Goal: Task Accomplishment & Management: Manage account settings

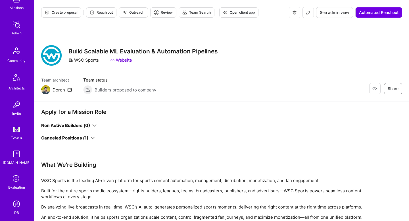
scroll to position [117, 0]
click at [22, 180] on link "DB" at bounding box center [16, 180] width 35 height 17
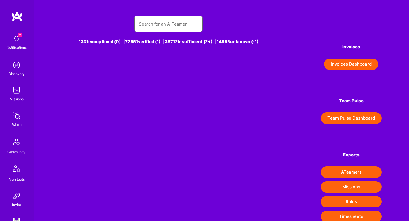
click at [187, 26] on input "text" at bounding box center [168, 24] width 59 height 14
type input "m"
type input "a"
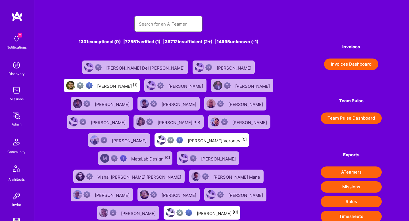
type input "r"
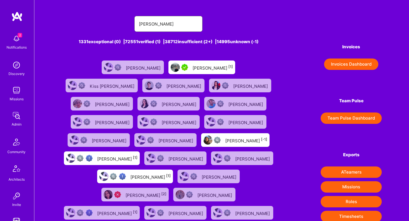
type input "marian"
click at [218, 70] on div "marian paul sichitiu [1]" at bounding box center [212, 67] width 40 height 7
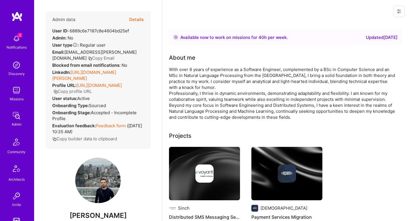
click at [142, 21] on button "Details" at bounding box center [136, 19] width 14 height 16
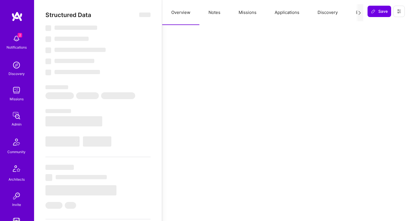
click at [240, 13] on button "Missions" at bounding box center [247, 12] width 36 height 25
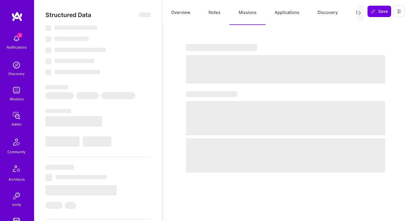
select select "Right Now"
select select "5"
select select "7"
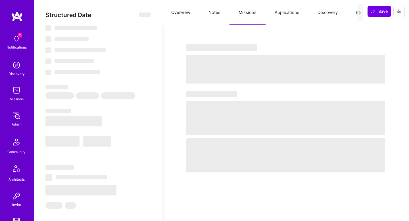
select select "RO"
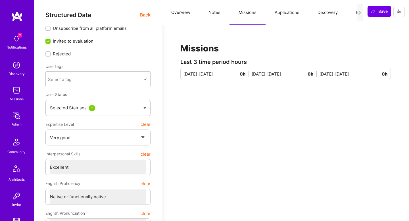
click at [273, 12] on button "Applications" at bounding box center [286, 12] width 43 height 25
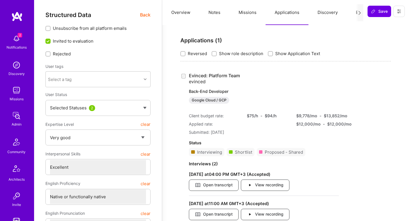
click at [234, 75] on link "Evinced: Platform Team evinced Back-End Developer Google Cloud / GCP" at bounding box center [264, 88] width 150 height 31
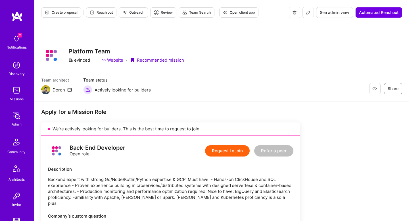
click at [77, 13] on span "Create proposal" at bounding box center [61, 12] width 33 height 5
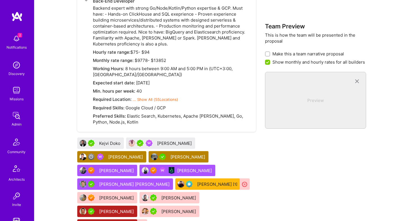
scroll to position [412, 0]
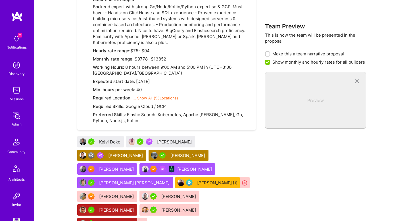
click at [170, 156] on div "marian paul sichitiu" at bounding box center [188, 155] width 36 height 6
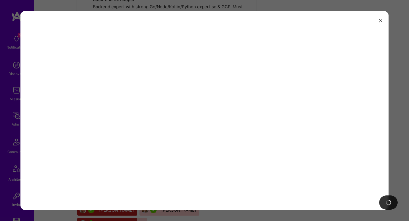
click at [168, 9] on div at bounding box center [204, 110] width 409 height 221
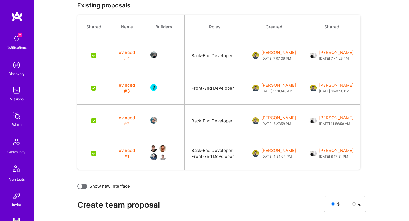
scroll to position [128, 0]
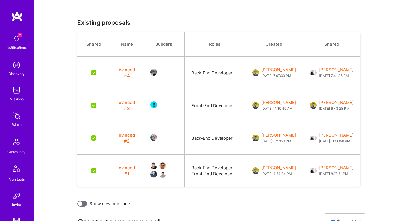
click at [126, 71] on button "evinced #4" at bounding box center [126, 73] width 19 height 12
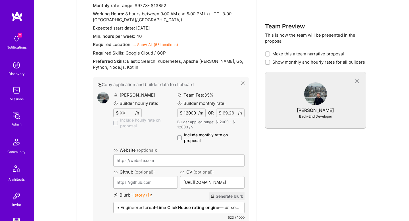
scroll to position [471, 0]
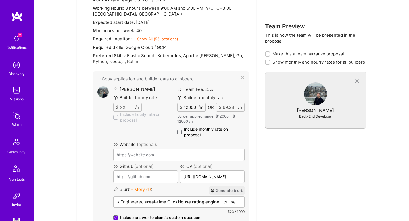
click at [196, 108] on input "12000" at bounding box center [190, 107] width 16 height 8
click at [195, 127] on span "Include monthly rate on proposal" at bounding box center [214, 131] width 60 height 11
click at [0, 0] on input "Include monthly rate on proposal" at bounding box center [0, 0] width 0 height 0
checkbox input "true"
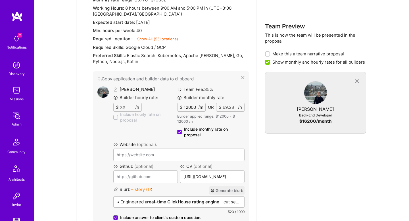
click at [195, 112] on div "Builder monthly rate: $ 12000 /m OR $ 69.28 /h Builder applied range: $ 12000 -…" at bounding box center [210, 115] width 67 height 43
click at [194, 109] on input "12000" at bounding box center [190, 107] width 16 height 8
type input "13000"
type input "75.06"
type input "1000"
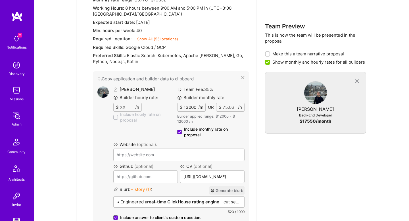
type input "5.77"
type input "14000"
type input "80.83"
type input "13000"
type input "75.06"
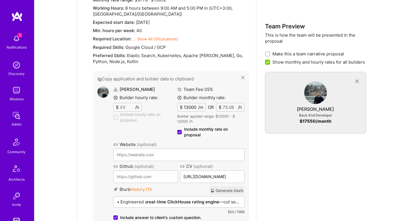
type input "135000"
type input "779.45"
type input "13500"
type input "77.94"
type input "13500"
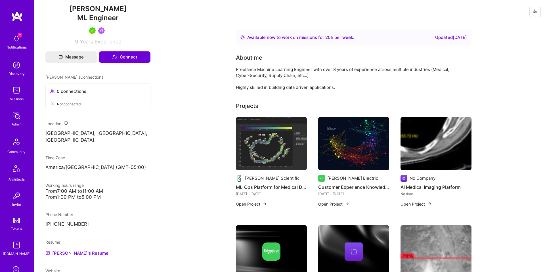
scroll to position [223, 0]
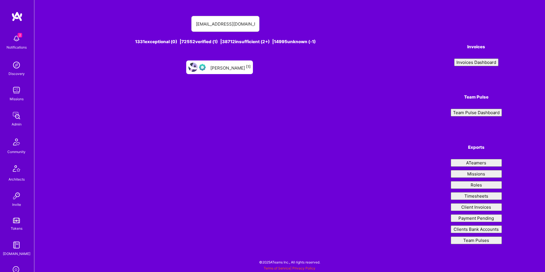
type input "[EMAIL_ADDRESS][DOMAIN_NAME]"
click at [223, 70] on div "[PERSON_NAME] [1]" at bounding box center [230, 67] width 40 height 7
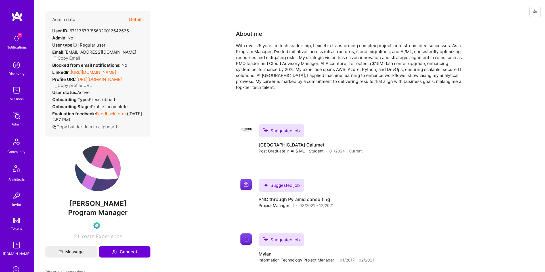
click at [355, 71] on div "With over 25 years in tech leadership, I excel in transforming complex projects…" at bounding box center [349, 67] width 227 height 48
click at [390, 55] on div "With over 25 years in tech leadership, I excel in transforming complex projects…" at bounding box center [349, 67] width 227 height 48
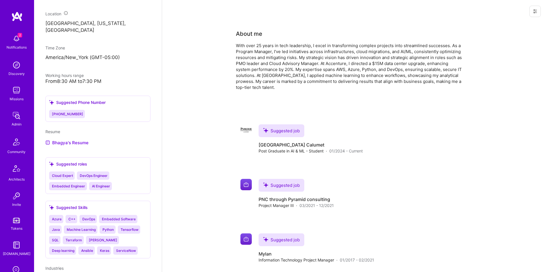
scroll to position [305, 0]
click at [82, 145] on link "Bhagya's Resume" at bounding box center [66, 141] width 43 height 7
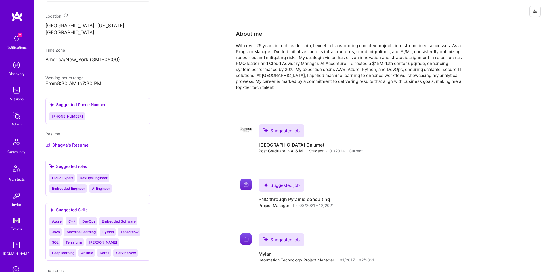
scroll to position [299, 0]
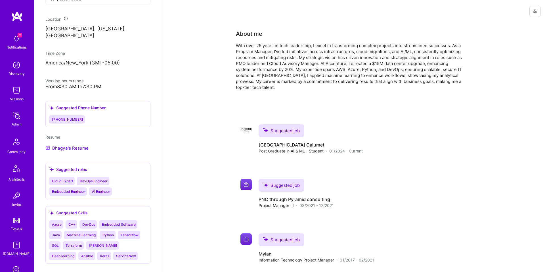
click at [82, 151] on link "Bhagya's Resume" at bounding box center [66, 147] width 43 height 7
click at [64, 121] on span "+14124408172" at bounding box center [67, 119] width 31 height 4
copy span "+14124408172"
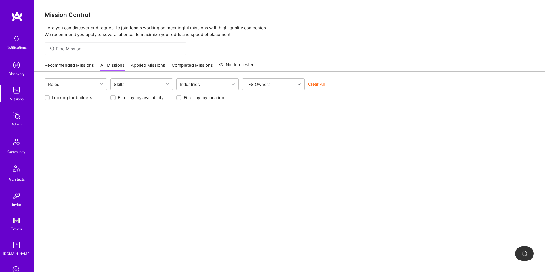
scroll to position [81, 0]
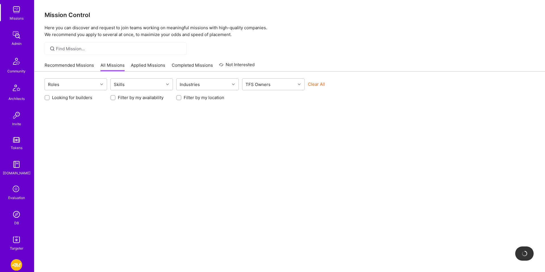
click at [191, 1] on div "Mission Control Here you can discover and request to join teams working on mean…" at bounding box center [289, 19] width 510 height 38
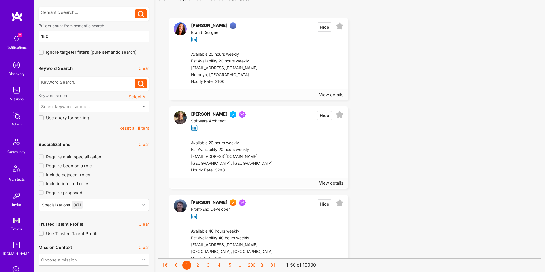
drag, startPoint x: 83, startPoint y: 87, endPoint x: 83, endPoint y: 82, distance: 5.1
click at [83, 86] on div at bounding box center [88, 83] width 94 height 9
click at [83, 82] on div at bounding box center [88, 82] width 94 height 6
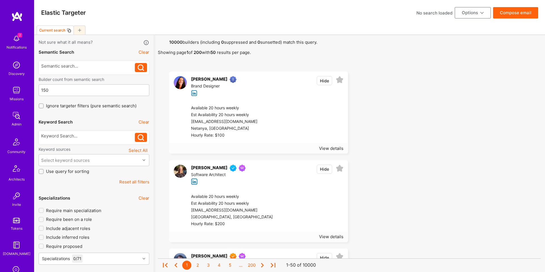
click at [83, 139] on div at bounding box center [88, 137] width 94 height 9
click at [86, 136] on div at bounding box center [88, 136] width 94 height 6
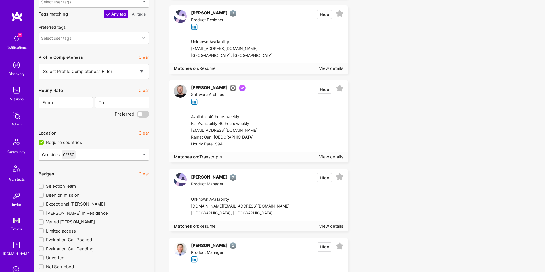
scroll to position [481, 0]
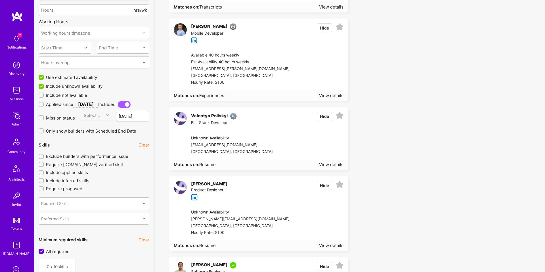
click at [57, 97] on span "Include not available" at bounding box center [66, 95] width 41 height 6
click at [44, 97] on input "Include not available" at bounding box center [42, 95] width 4 height 4
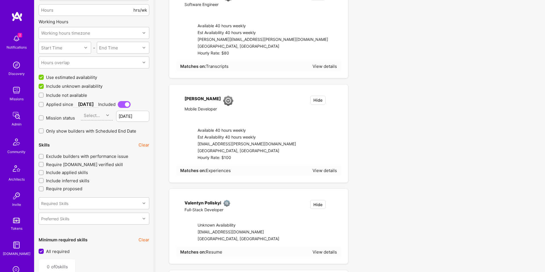
checkbox input "true"
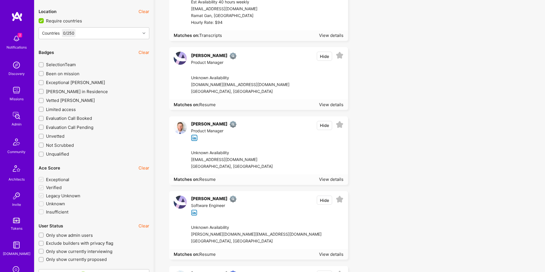
scroll to position [941, 0]
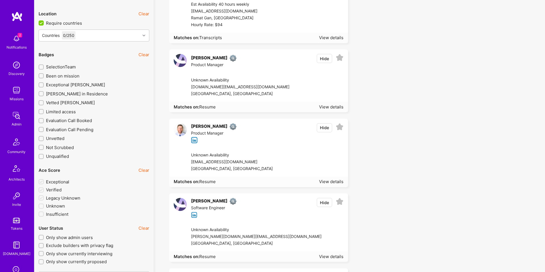
click at [73, 78] on span "Been on mission" at bounding box center [62, 76] width 33 height 6
click at [44, 78] on input "Been on mission" at bounding box center [42, 76] width 4 height 4
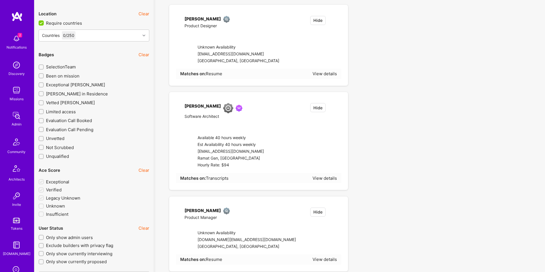
checkbox input "true"
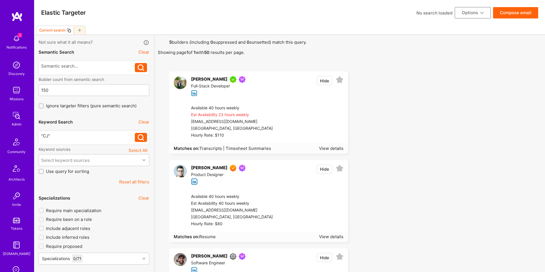
click at [86, 137] on div ""CJ"" at bounding box center [88, 136] width 94 height 6
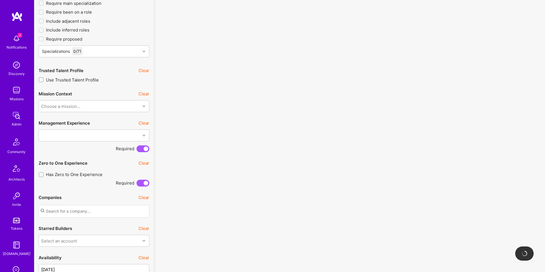
scroll to position [254, 0]
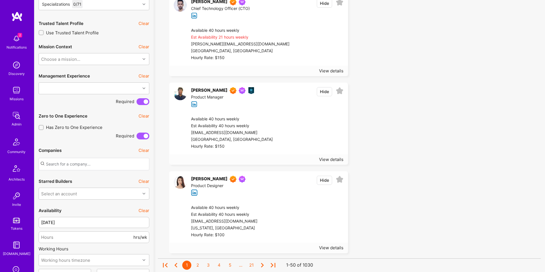
click at [92, 147] on div "Companies Clear" at bounding box center [94, 157] width 111 height 26
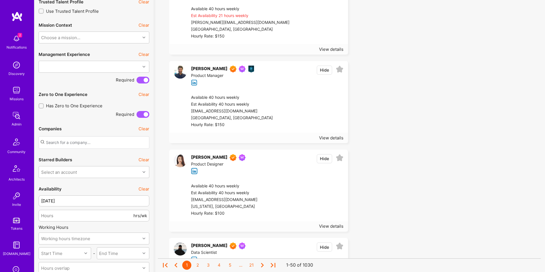
click at [93, 142] on input "text" at bounding box center [94, 142] width 111 height 12
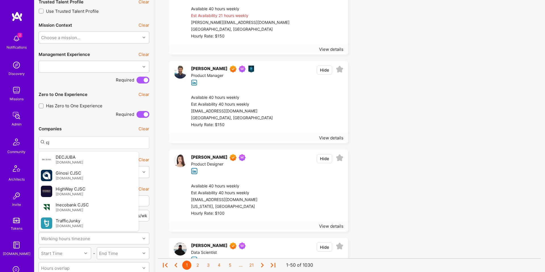
scroll to position [0, 0]
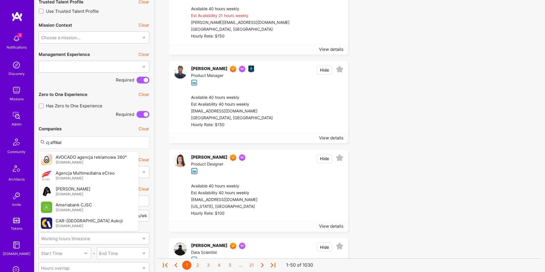
type input "cj affiliate"
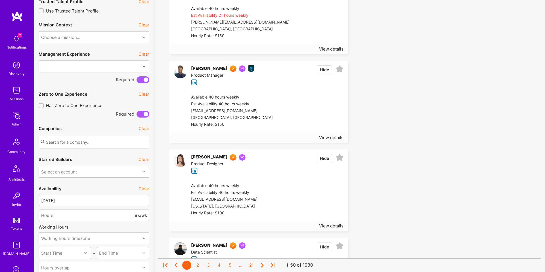
scroll to position [278, 0]
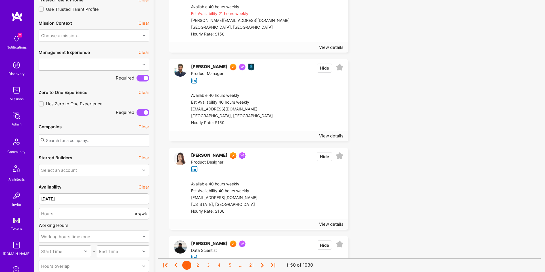
click at [100, 139] on input "text" at bounding box center [94, 140] width 111 height 12
paste input "https://www.cj.co"
type input "https://www.cj.com"
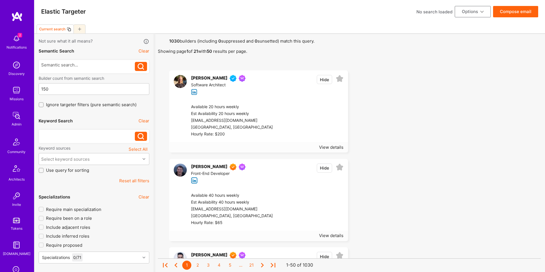
scroll to position [0, 0]
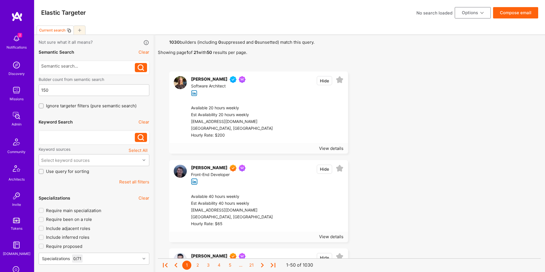
click at [83, 138] on div at bounding box center [88, 136] width 94 height 6
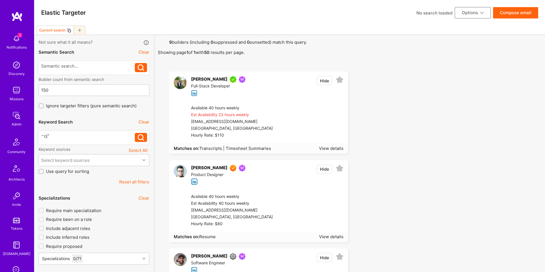
click at [46, 137] on div "״cj"" at bounding box center [88, 136] width 94 height 6
click at [45, 137] on div "״cj"" at bounding box center [88, 136] width 94 height 6
click at [44, 137] on div "״cj"" at bounding box center [88, 136] width 94 height 6
drag, startPoint x: 147, startPoint y: 136, endPoint x: 143, endPoint y: 137, distance: 4.5
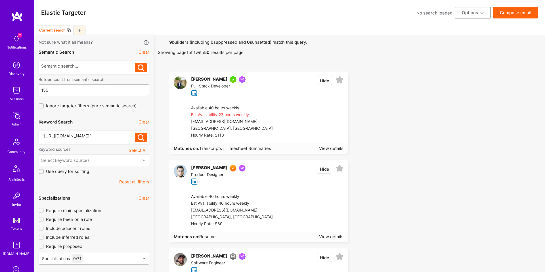
click at [146, 136] on div "״https://www.cj.com" ״https://www.cj.com"" at bounding box center [94, 138] width 111 height 14
click at [143, 137] on icon at bounding box center [141, 137] width 7 height 7
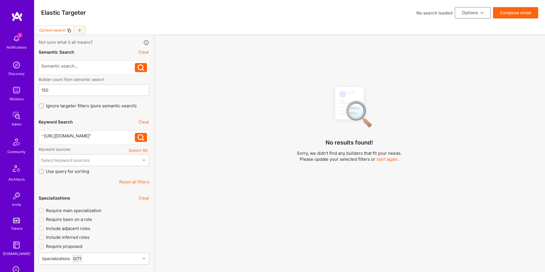
click at [110, 134] on div "״https://www.cj.com"" at bounding box center [88, 136] width 94 height 6
drag, startPoint x: 138, startPoint y: 180, endPoint x: 293, endPoint y: 117, distance: 167.6
click at [138, 180] on button "Reset all filters" at bounding box center [134, 182] width 30 height 6
checkbox input "false"
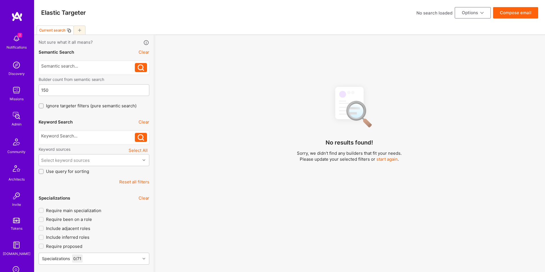
click at [354, 88] on img at bounding box center [349, 107] width 48 height 50
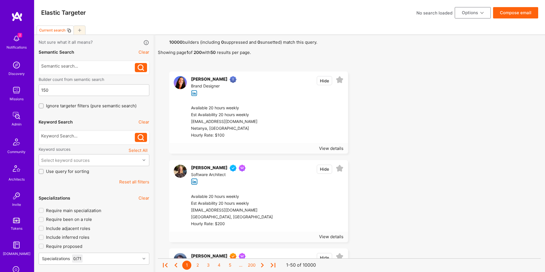
click at [94, 139] on div at bounding box center [88, 137] width 94 height 9
click at [98, 136] on div at bounding box center [88, 136] width 94 height 6
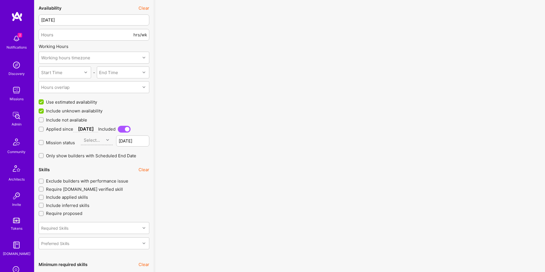
scroll to position [462, 0]
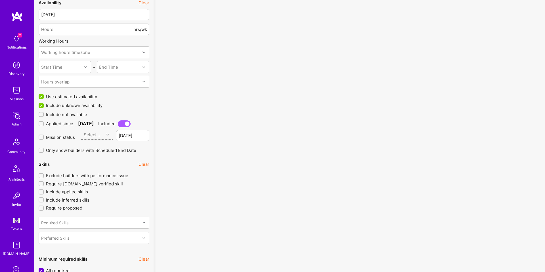
click at [65, 113] on span "Include not available" at bounding box center [66, 115] width 41 height 6
click at [44, 113] on input "Include not available" at bounding box center [42, 115] width 4 height 4
checkbox input "true"
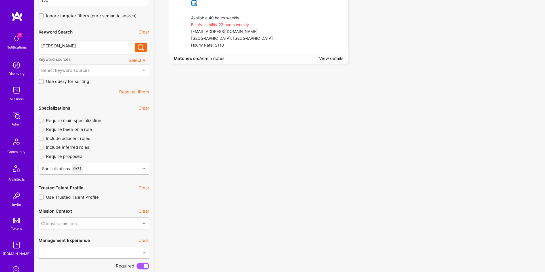
scroll to position [103, 0]
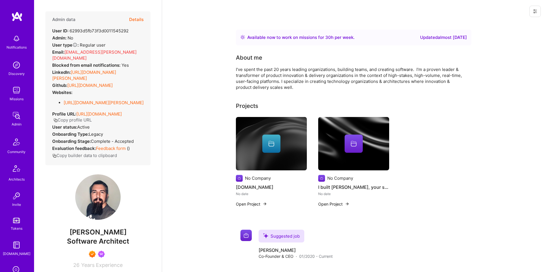
click at [343, 61] on div "About me" at bounding box center [349, 57] width 227 height 9
click at [115, 228] on span "[PERSON_NAME]" at bounding box center [97, 232] width 105 height 9
copy span "[PERSON_NAME]"
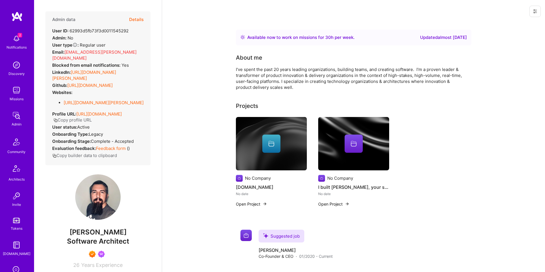
drag, startPoint x: 456, startPoint y: 59, endPoint x: 476, endPoint y: 16, distance: 47.6
click at [456, 59] on div "About me" at bounding box center [349, 57] width 227 height 9
click at [138, 20] on button "Details" at bounding box center [136, 19] width 14 height 16
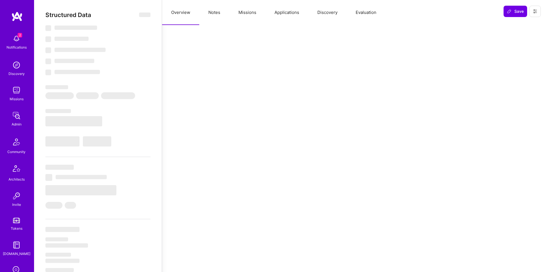
select select "Right Now"
select select "7"
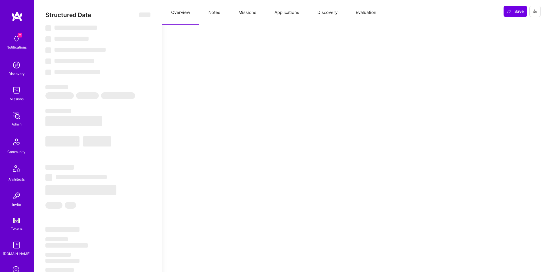
select select "US"
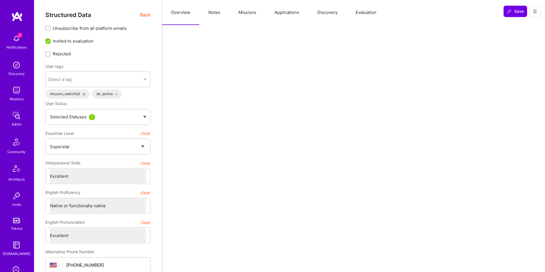
click at [203, 12] on button "Notes" at bounding box center [214, 12] width 30 height 25
type textarea "x"
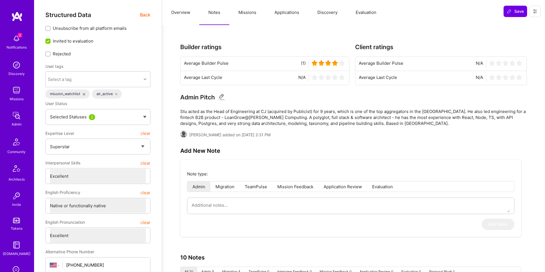
click at [256, 13] on button "Missions" at bounding box center [247, 12] width 36 height 25
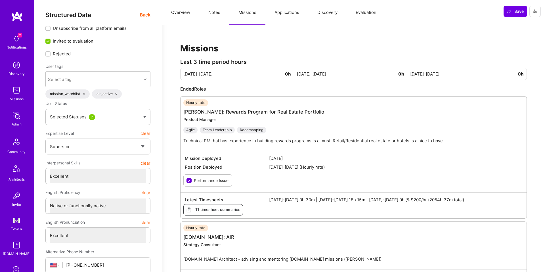
click at [146, 16] on span "Back" at bounding box center [145, 14] width 10 height 7
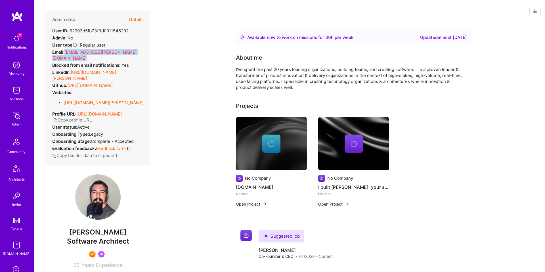
drag, startPoint x: 66, startPoint y: 51, endPoint x: 103, endPoint y: 52, distance: 36.6
click at [103, 52] on div "Admin data Details User ID: 62993d5fb73f3d0011545292 Admin: No User type Regula…" at bounding box center [97, 88] width 105 height 154
copy span "[EMAIL_ADDRESS][PERSON_NAME][DOMAIN_NAME]"
click at [104, 52] on div "Admin data Details User ID: 62993d5fb73f3d0011545292 Admin: No User type Regula…" at bounding box center [97, 88] width 105 height 154
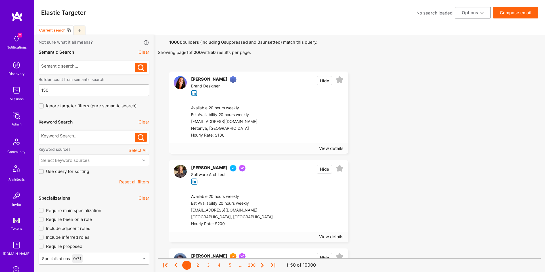
click at [79, 132] on div at bounding box center [94, 138] width 111 height 14
drag, startPoint x: 79, startPoint y: 136, endPoint x: 94, endPoint y: 138, distance: 14.9
click at [79, 136] on div at bounding box center [88, 136] width 94 height 6
paste div
click at [138, 138] on icon at bounding box center [141, 137] width 7 height 7
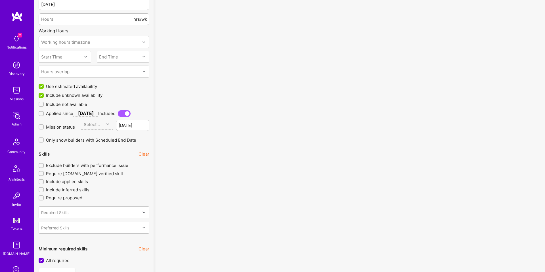
scroll to position [472, 0]
click at [82, 105] on span "Include not available" at bounding box center [66, 104] width 41 height 6
click at [44, 105] on input "Include not available" at bounding box center [42, 104] width 4 height 4
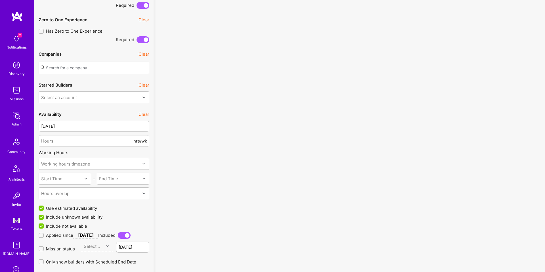
scroll to position [339, 0]
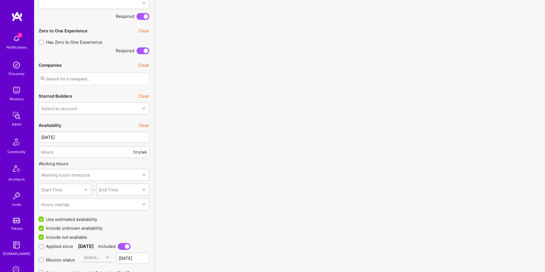
click at [144, 127] on button "Clear" at bounding box center [143, 125] width 11 height 6
click at [58, 238] on span "Include not available" at bounding box center [66, 237] width 41 height 6
click at [44, 238] on input "Include not available" at bounding box center [42, 237] width 4 height 4
checkbox input "true"
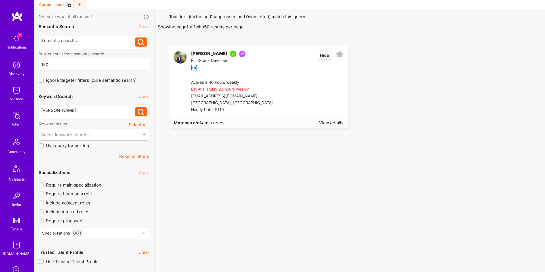
scroll to position [30, 0]
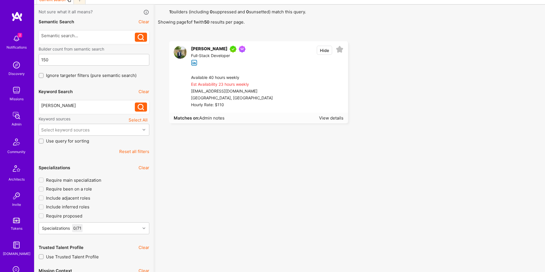
click at [104, 105] on div "[PERSON_NAME]" at bounding box center [88, 105] width 94 height 6
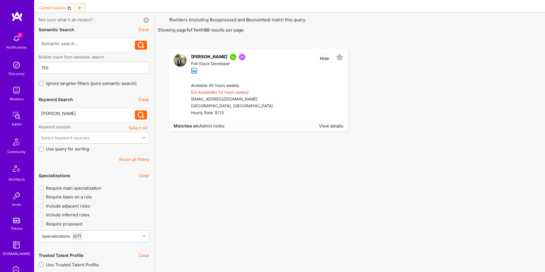
scroll to position [0, 0]
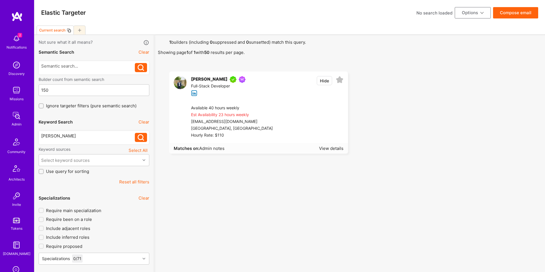
drag, startPoint x: 237, startPoint y: 207, endPoint x: 232, endPoint y: 207, distance: 4.9
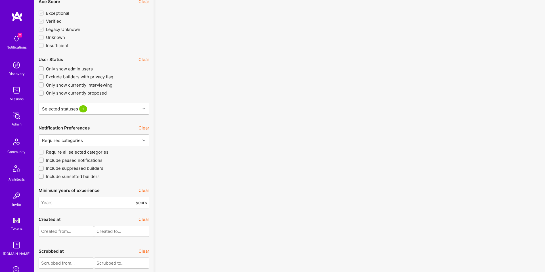
scroll to position [1111, 0]
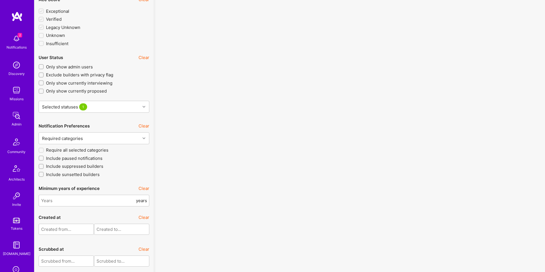
click at [87, 167] on span "Include suppressed builders" at bounding box center [74, 166] width 57 height 6
click at [44, 167] on input "Include suppressed builders" at bounding box center [42, 167] width 4 height 4
checkbox input "true"
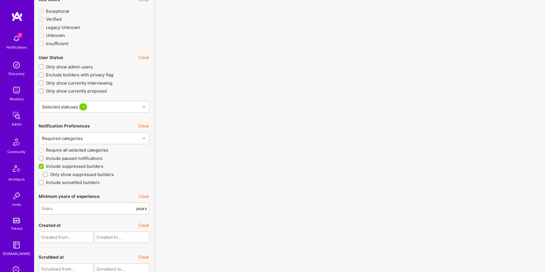
click at [84, 182] on span "Include sunsetted builders" at bounding box center [73, 182] width 54 height 6
click at [44, 182] on input "Include sunsetted builders" at bounding box center [42, 183] width 4 height 4
checkbox input "true"
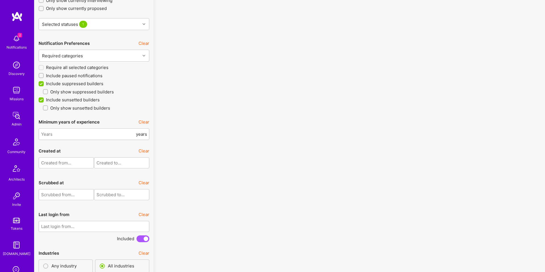
scroll to position [1193, 0]
click at [89, 76] on span "Include paused notifications" at bounding box center [74, 76] width 56 height 6
click at [44, 76] on input "Include paused notifications" at bounding box center [42, 76] width 4 height 4
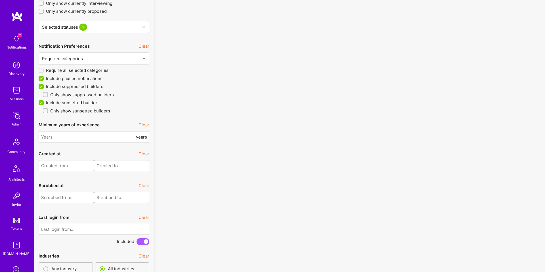
scroll to position [1191, 0]
drag, startPoint x: 80, startPoint y: 77, endPoint x: 145, endPoint y: 82, distance: 65.7
click at [80, 77] on span "Include paused notifications" at bounding box center [74, 79] width 56 height 6
click at [44, 77] on input "Include paused notifications" at bounding box center [41, 78] width 5 height 5
checkbox input "false"
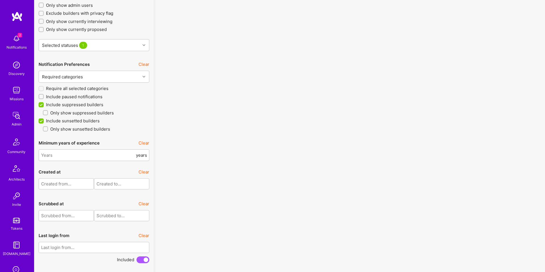
scroll to position [1171, 0]
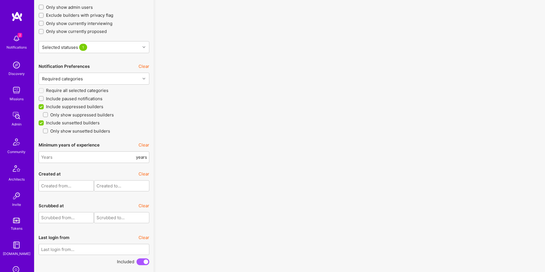
click at [81, 123] on span "Include sunsetted builders" at bounding box center [73, 123] width 54 height 6
click at [44, 123] on input "Include sunsetted builders" at bounding box center [41, 123] width 5 height 5
checkbox input "false"
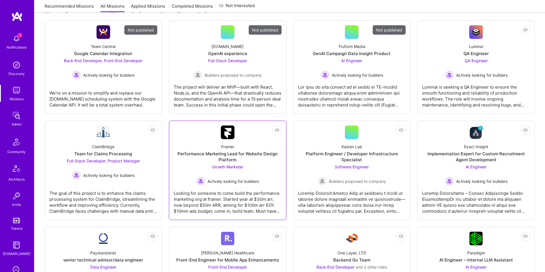
scroll to position [88, 0]
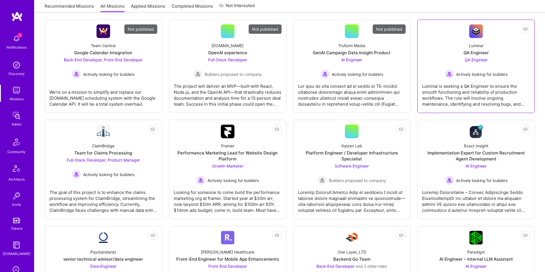
click at [466, 71] on span "Actively looking for builders" at bounding box center [481, 74] width 51 height 6
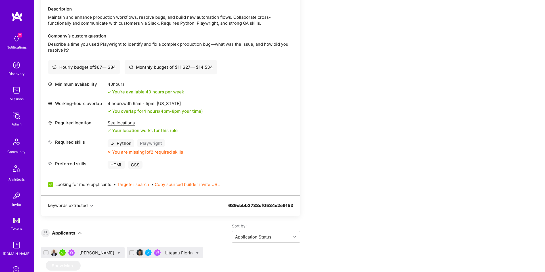
scroll to position [200, 0]
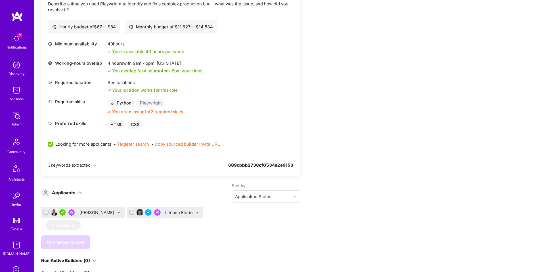
click at [92, 213] on div "[PERSON_NAME]" at bounding box center [97, 212] width 36 height 6
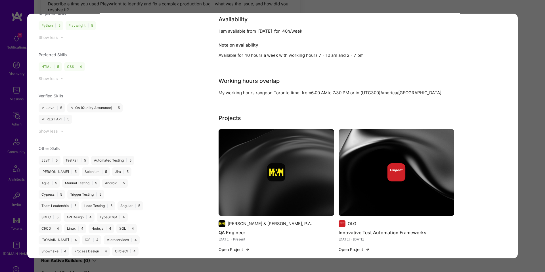
scroll to position [725, 0]
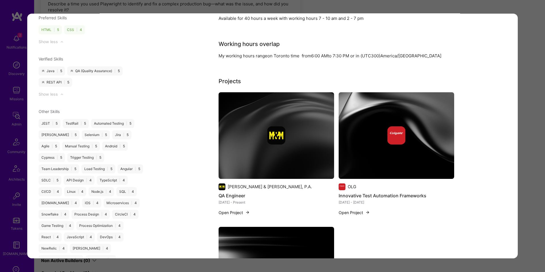
click at [520, 120] on div "Application 1 of 2 Builder Missing Requirements Required Location See locations…" at bounding box center [272, 136] width 545 height 272
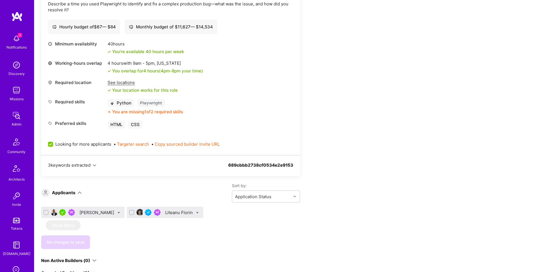
click at [96, 212] on div "[PERSON_NAME]" at bounding box center [97, 212] width 36 height 6
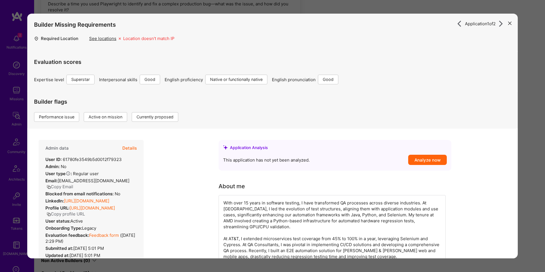
click at [127, 146] on button "Details" at bounding box center [129, 148] width 14 height 16
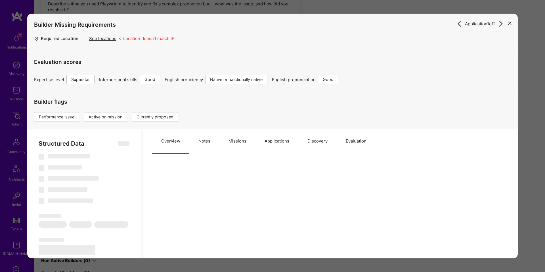
click at [235, 143] on button "Missions" at bounding box center [237, 141] width 36 height 25
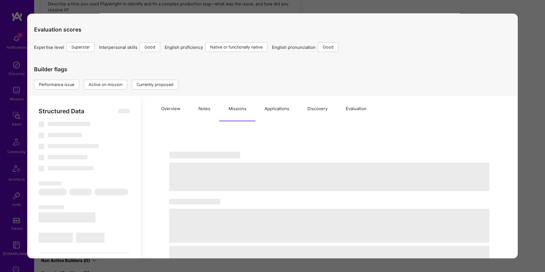
scroll to position [37, 0]
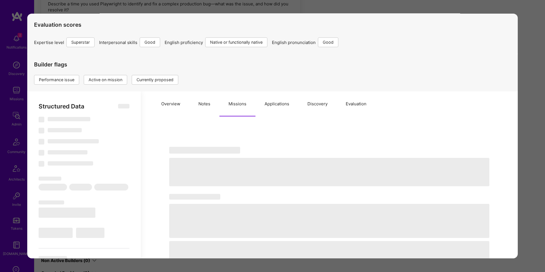
select select "Right Now"
select select "7"
select select "4"
select select "7"
select select "6"
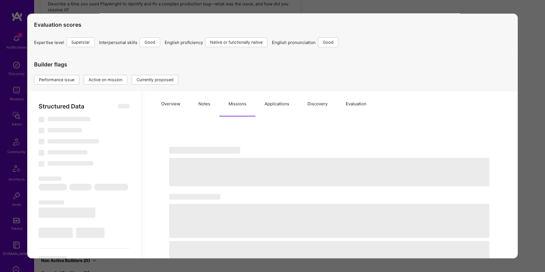
select select "CA"
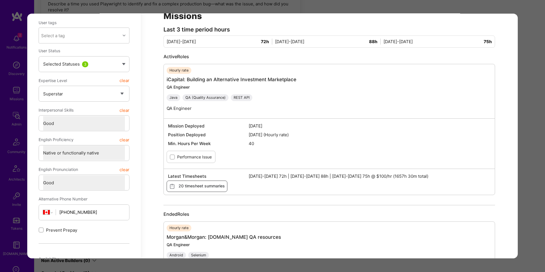
scroll to position [173, 0]
click at [540, 27] on div "Application 1 of 2 Builder Missing Requirements Required Location See locations…" at bounding box center [272, 136] width 545 height 272
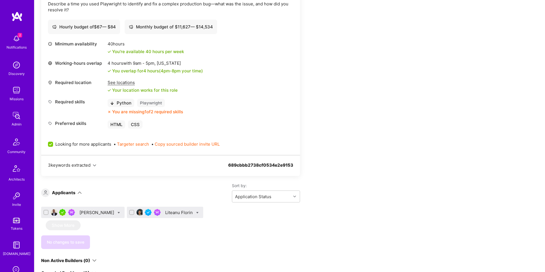
click at [165, 209] on div "Liteanu Florin" at bounding box center [179, 212] width 29 height 6
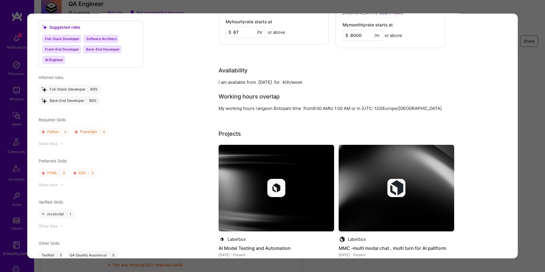
scroll to position [615, 0]
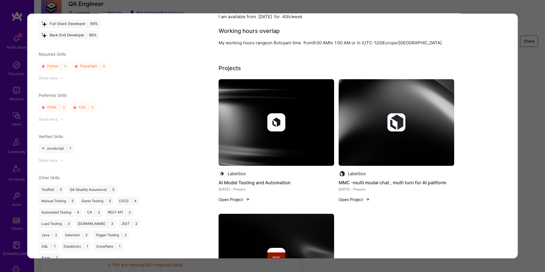
click at [237, 196] on button "Open Project" at bounding box center [233, 199] width 31 height 6
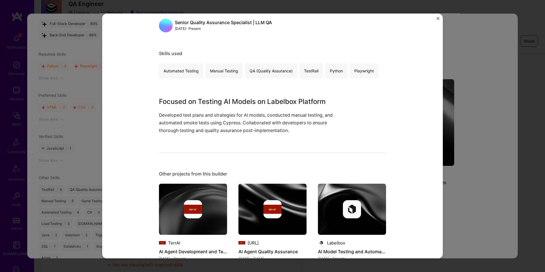
scroll to position [91, 0]
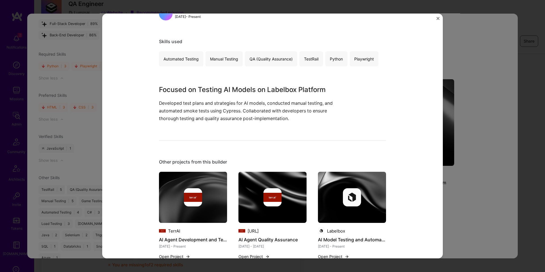
click at [523, 133] on div "AI Model Testing and Automation Labelbox SaaS Role Senior Quality Assurance Spe…" at bounding box center [272, 136] width 545 height 272
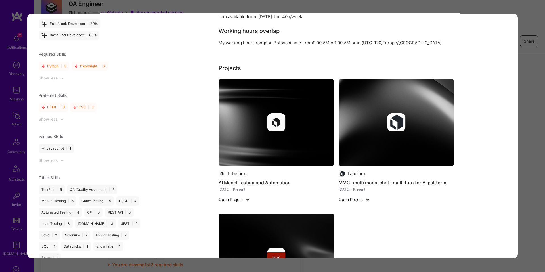
click at [529, 129] on div "Application 2 of 2 Evaluation scores Expertise level Very good Interpersonal sk…" at bounding box center [272, 136] width 545 height 272
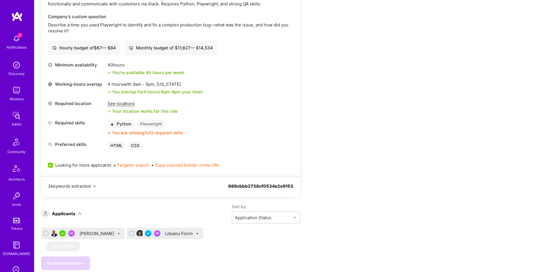
scroll to position [344, 0]
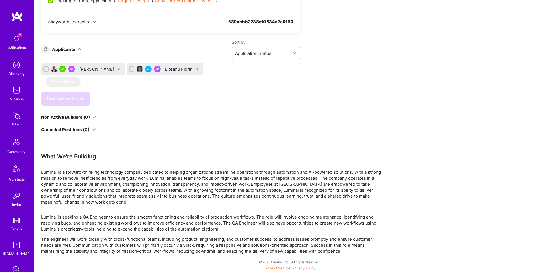
click at [187, 68] on div "Liteanu Florin" at bounding box center [165, 68] width 76 height 11
click at [196, 69] on icon at bounding box center [197, 69] width 3 height 3
checkbox input "true"
click at [215, 124] on span "Shortlist" at bounding box center [223, 125] width 17 height 6
click at [209, 124] on input "Shortlist" at bounding box center [211, 126] width 4 height 4
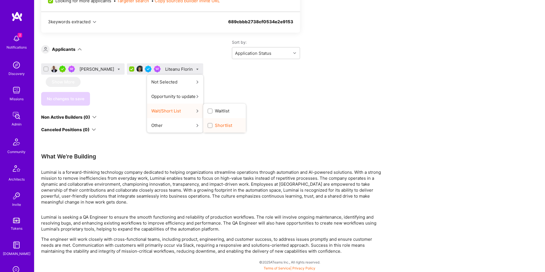
checkbox input "true"
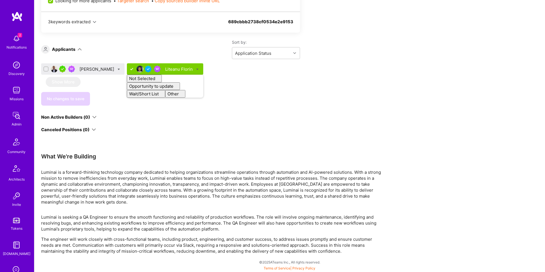
checkbox input "false"
drag, startPoint x: 349, startPoint y: 146, endPoint x: 304, endPoint y: 146, distance: 45.1
click at [349, 146] on div "Apply for a Mission Role We’re actively looking for builders. This is the best …" at bounding box center [211, 8] width 340 height 489
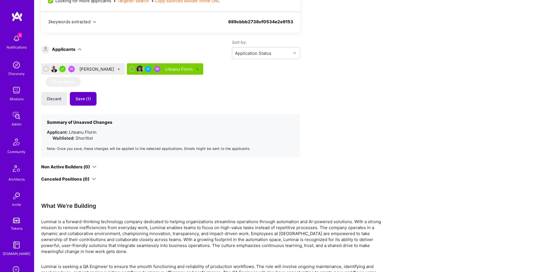
click at [83, 100] on span "Save (1)" at bounding box center [82, 99] width 15 height 6
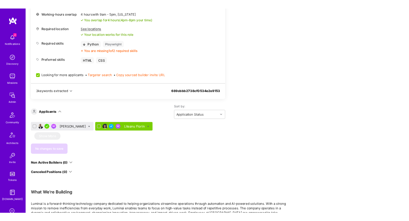
scroll to position [255, 0]
